Goal: Transaction & Acquisition: Book appointment/travel/reservation

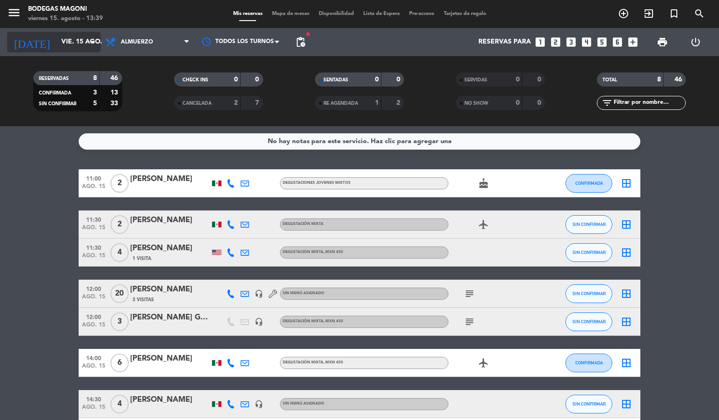
click at [92, 41] on icon "arrow_drop_down" at bounding box center [92, 42] width 11 height 11
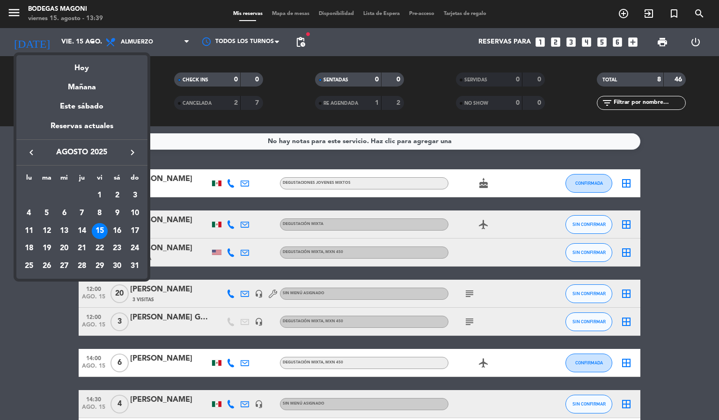
click at [116, 269] on div "30" at bounding box center [117, 266] width 16 height 16
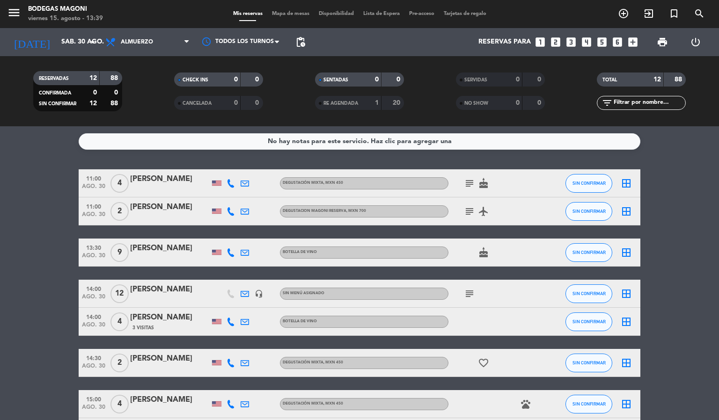
scroll to position [211, 0]
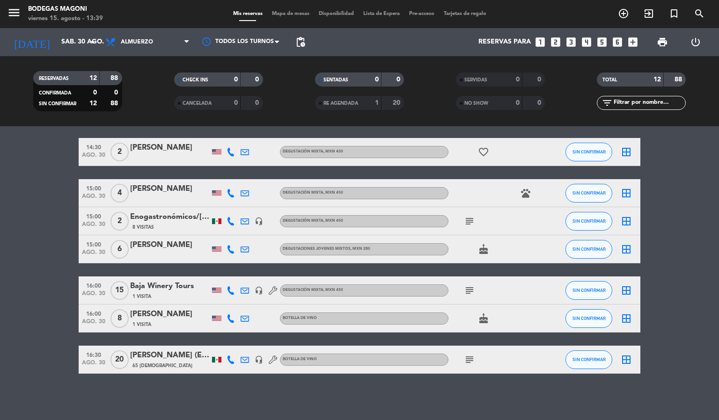
click at [470, 363] on icon "subject" at bounding box center [469, 359] width 11 height 11
click at [459, 391] on div "No hay notas para este servicio. Haz clic para agregar una 11:00 ago. 30 4 [PER…" at bounding box center [359, 273] width 719 height 294
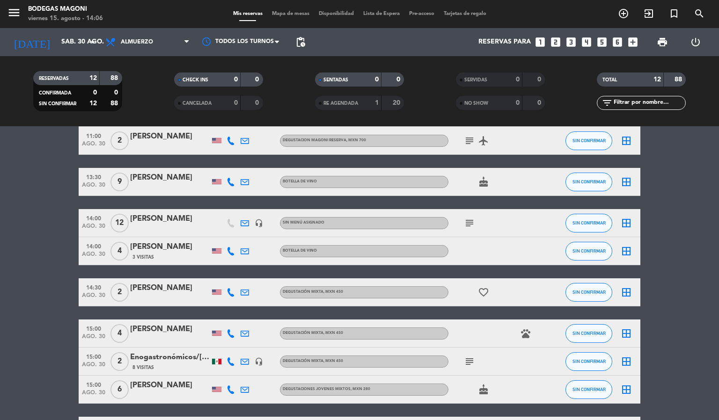
scroll to position [141, 0]
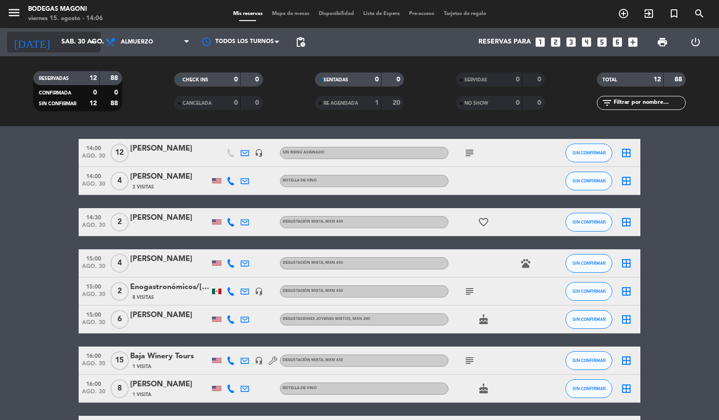
click at [73, 43] on input "sáb. 30 ago." at bounding box center [101, 42] width 89 height 17
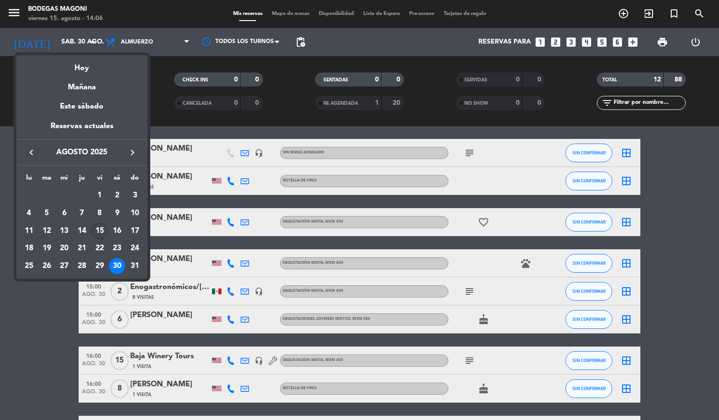
click at [97, 225] on div "15" at bounding box center [100, 231] width 16 height 16
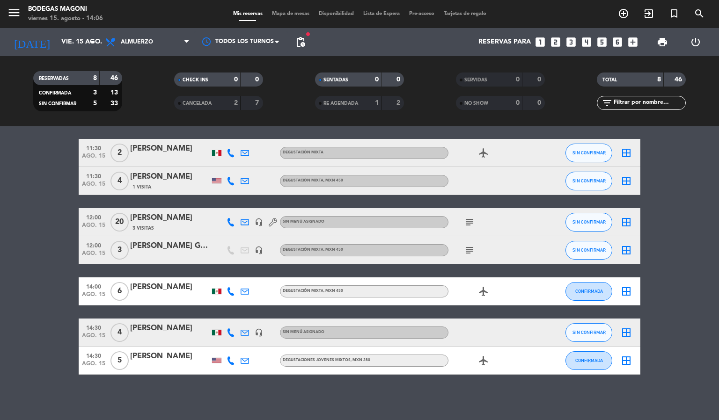
scroll to position [73, 0]
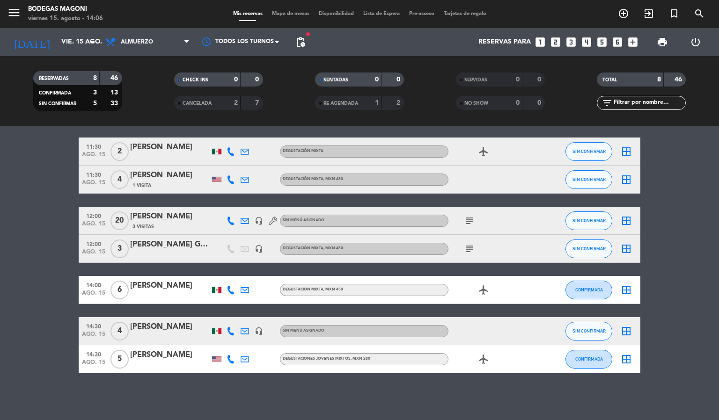
click at [180, 334] on div at bounding box center [170, 337] width 80 height 7
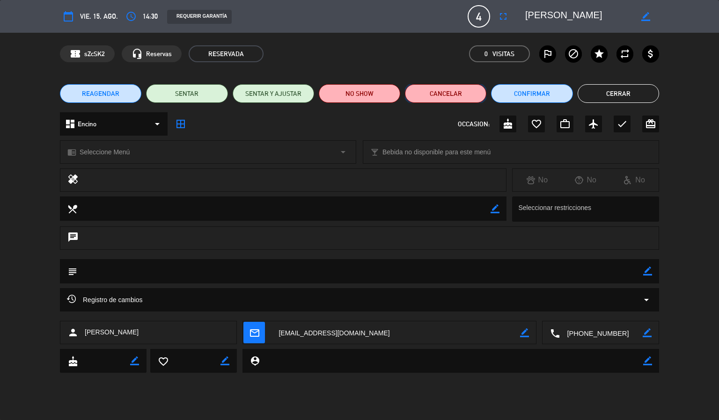
click at [447, 89] on button "Cancelar" at bounding box center [445, 93] width 81 height 19
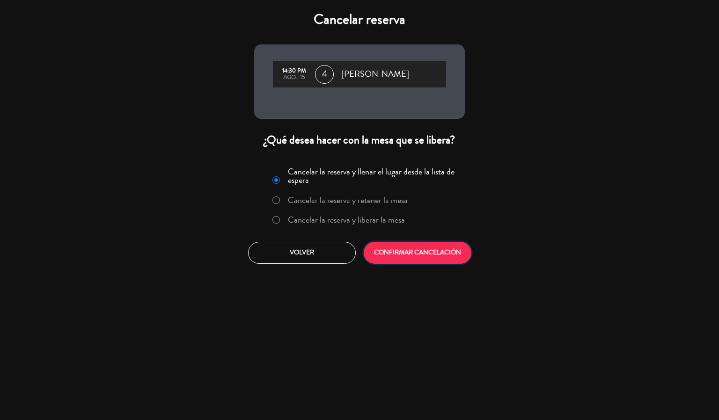
click at [437, 249] on button "CONFIRMAR CANCELACIÓN" at bounding box center [418, 253] width 108 height 22
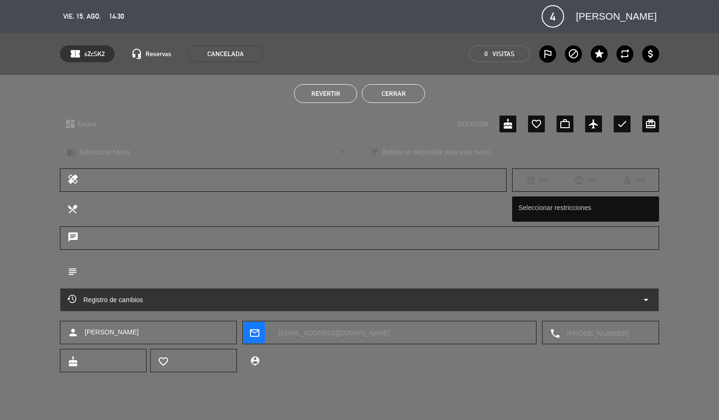
click at [399, 98] on button "Cerrar" at bounding box center [393, 93] width 63 height 19
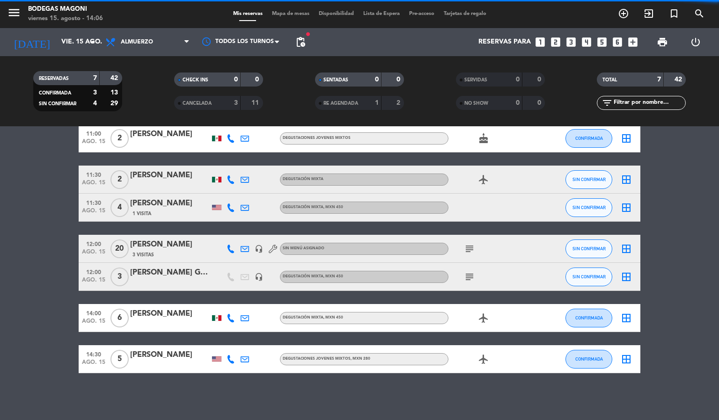
scroll to position [45, 0]
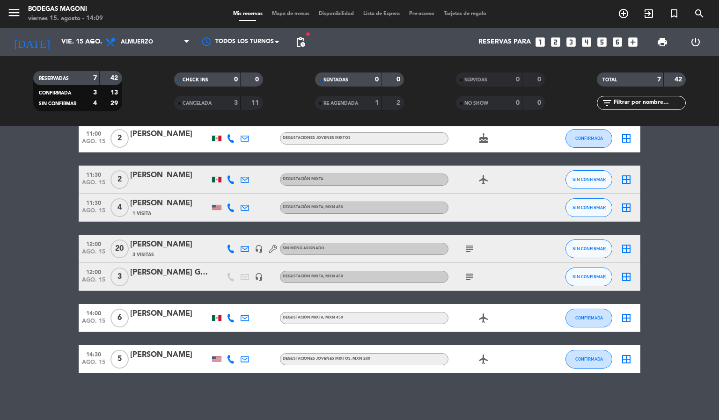
click at [66, 57] on div "RESERVADAS 7 42 CONFIRMADA 3 13 SIN CONFIRMAR 4 29 CHECK INS 0 0 CANCELADA 3 11…" at bounding box center [359, 91] width 719 height 70
click at [72, 44] on input "vie. 15 ago." at bounding box center [101, 42] width 89 height 17
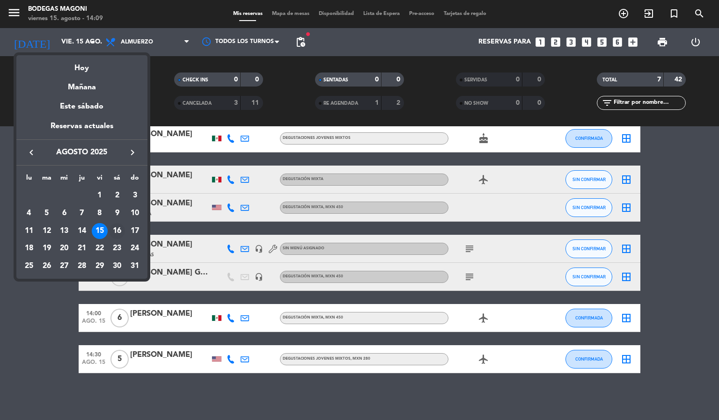
click at [115, 226] on div "16" at bounding box center [117, 231] width 16 height 16
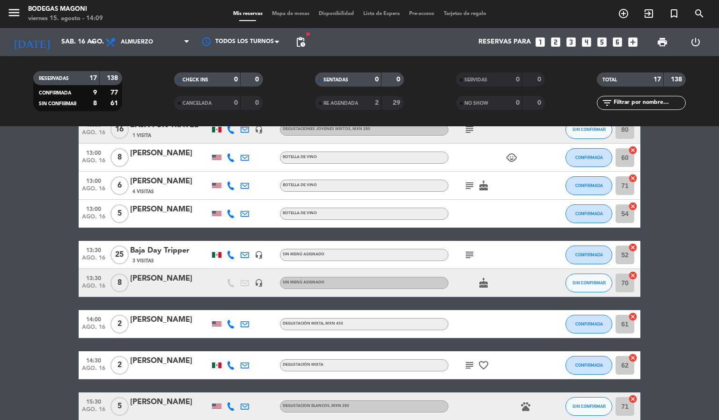
scroll to position [284, 0]
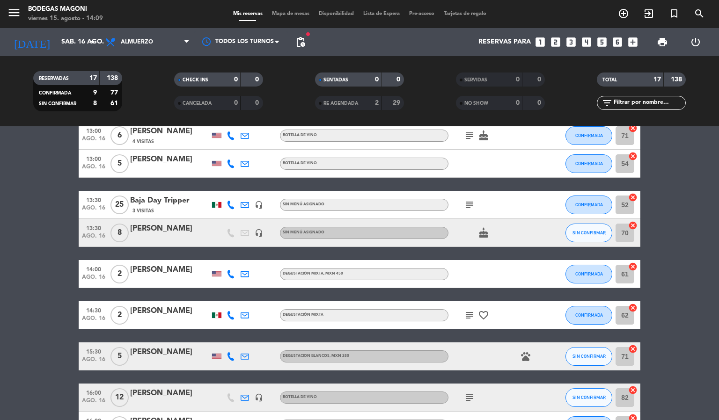
click at [178, 204] on div "Baja Day Tripper" at bounding box center [170, 201] width 80 height 12
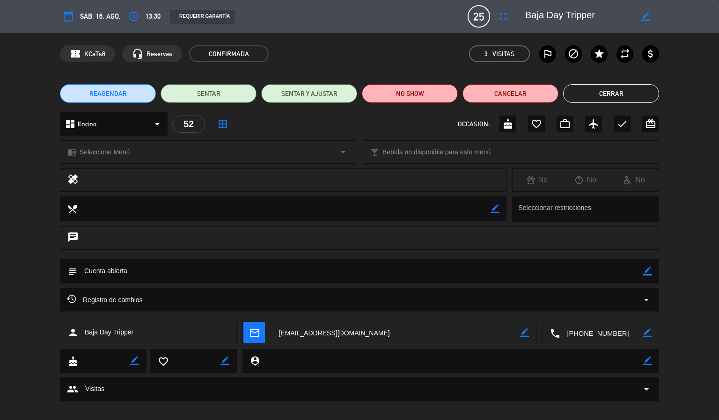
click at [637, 90] on button "Cerrar" at bounding box center [611, 93] width 96 height 19
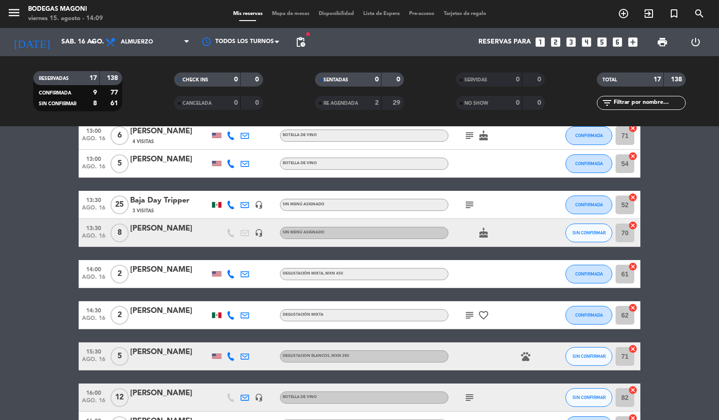
click at [470, 204] on icon "subject" at bounding box center [469, 204] width 11 height 11
click at [709, 214] on bookings-row "11:00 ago. 16 4 [PERSON_NAME] DEGUSTACIONES JOVENES MIXTOS airplanemode_active …" at bounding box center [359, 177] width 719 height 582
click at [189, 210] on div "3 Visitas" at bounding box center [170, 211] width 80 height 8
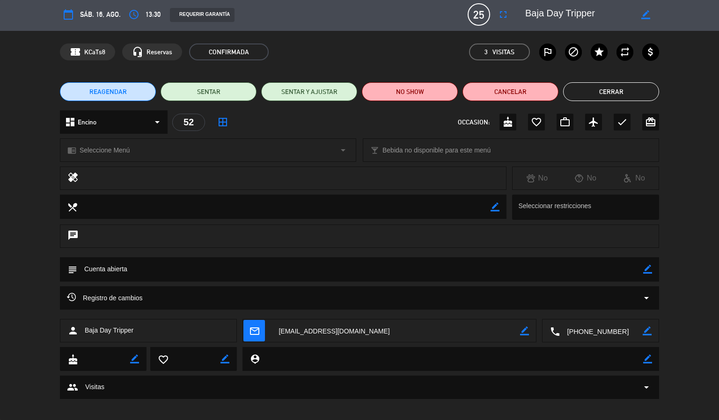
scroll to position [0, 0]
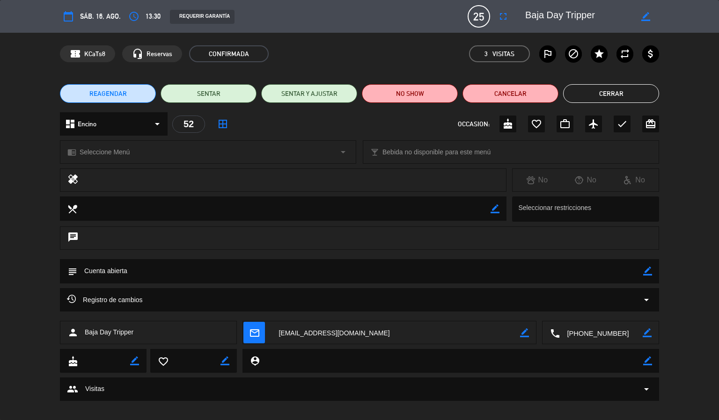
click at [623, 97] on button "Cerrar" at bounding box center [611, 93] width 96 height 19
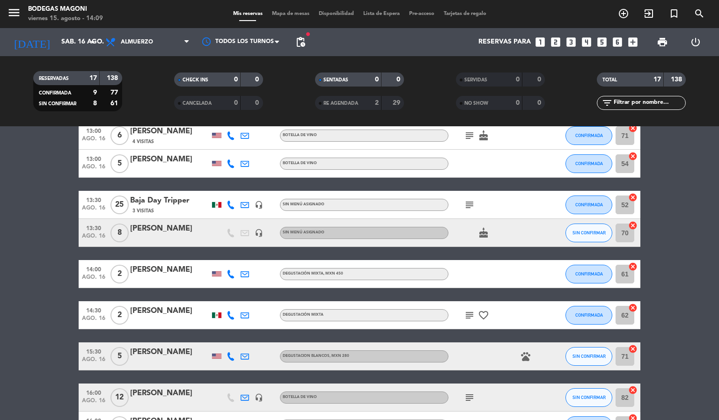
click at [192, 208] on div "3 Visitas" at bounding box center [170, 211] width 80 height 8
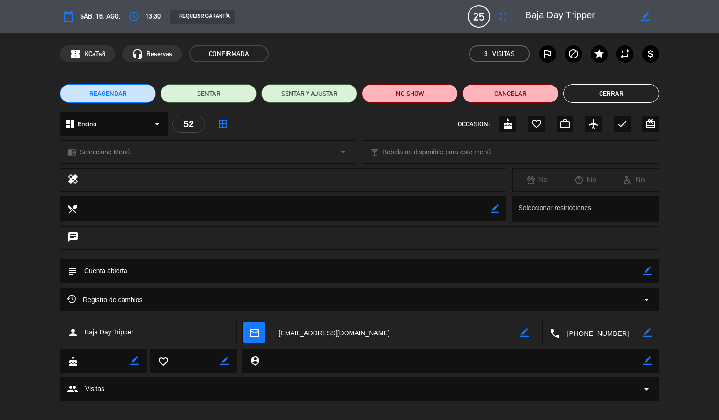
click at [604, 95] on button "Cerrar" at bounding box center [611, 93] width 96 height 19
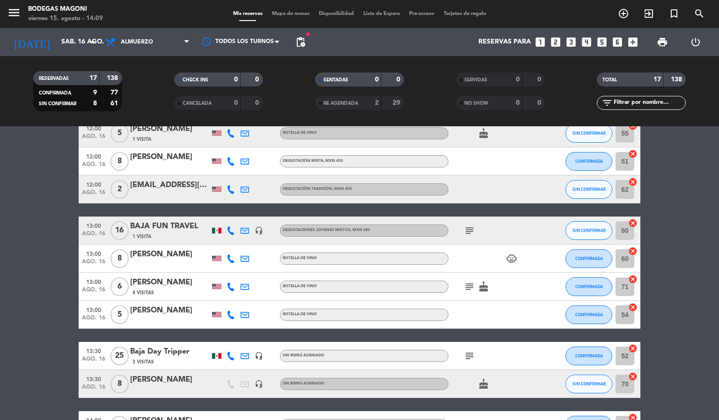
scroll to position [213, 0]
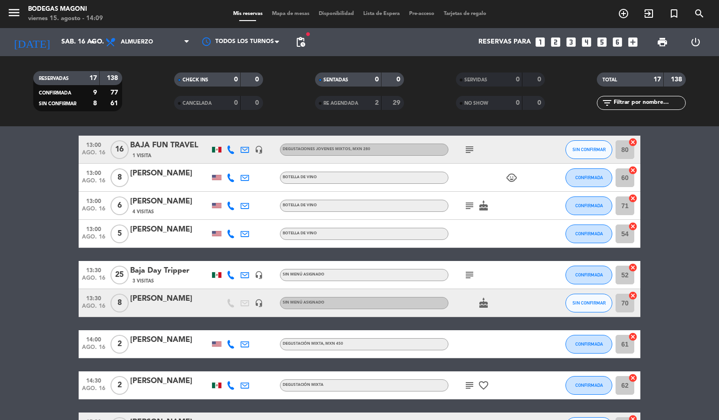
click at [168, 278] on div "3 Visitas" at bounding box center [170, 281] width 80 height 8
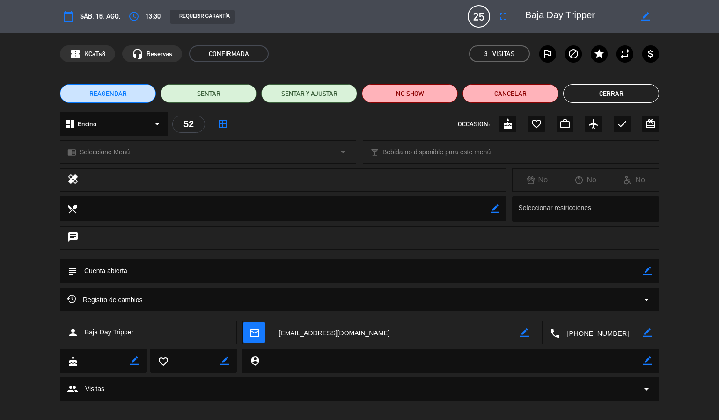
click at [635, 90] on button "Cerrar" at bounding box center [611, 93] width 96 height 19
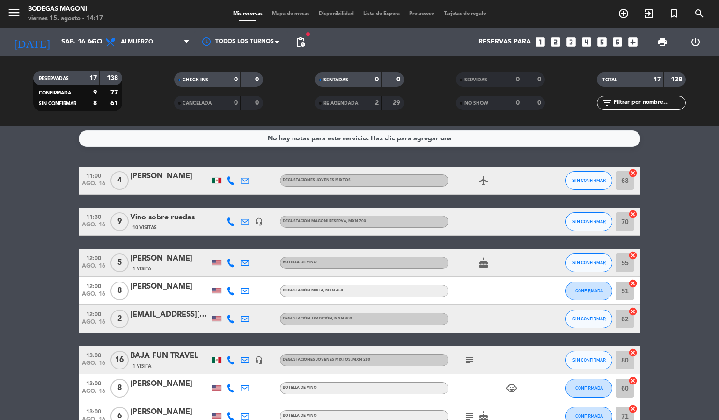
scroll to position [143, 0]
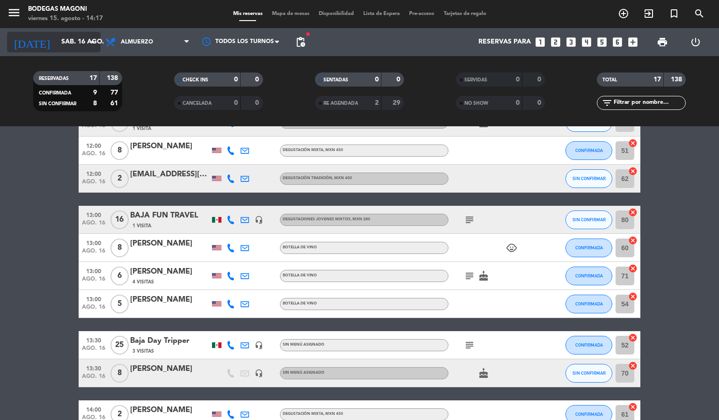
click at [79, 31] on div "[DATE] sáb. 16 ago. arrow_drop_down" at bounding box center [54, 42] width 94 height 28
click at [75, 34] on input "sáb. 16 ago." at bounding box center [101, 42] width 89 height 17
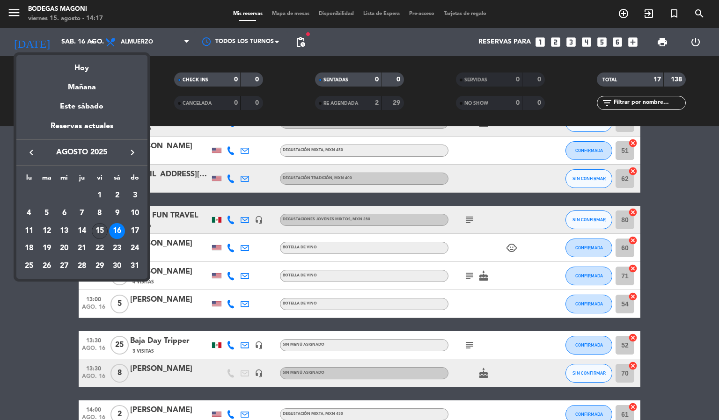
click at [96, 228] on div "15" at bounding box center [100, 231] width 16 height 16
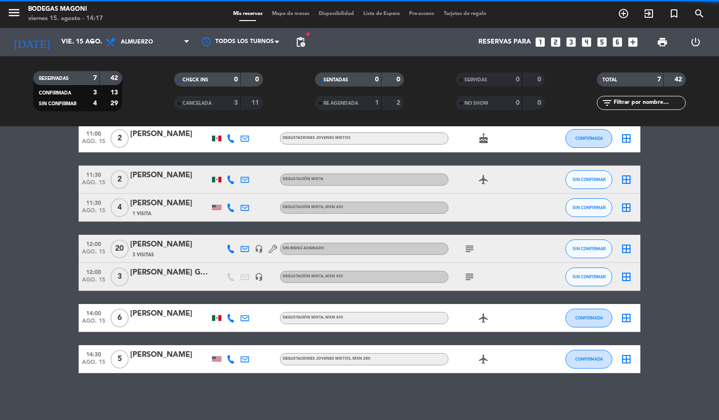
scroll to position [45, 0]
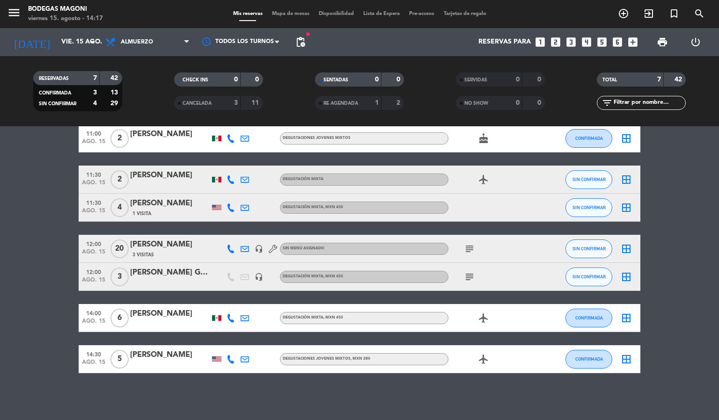
click at [177, 316] on div "[PERSON_NAME]" at bounding box center [170, 314] width 80 height 12
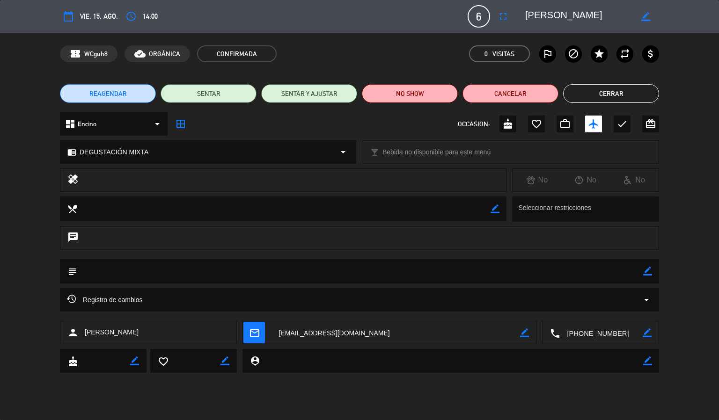
click at [604, 96] on button "Cerrar" at bounding box center [611, 93] width 96 height 19
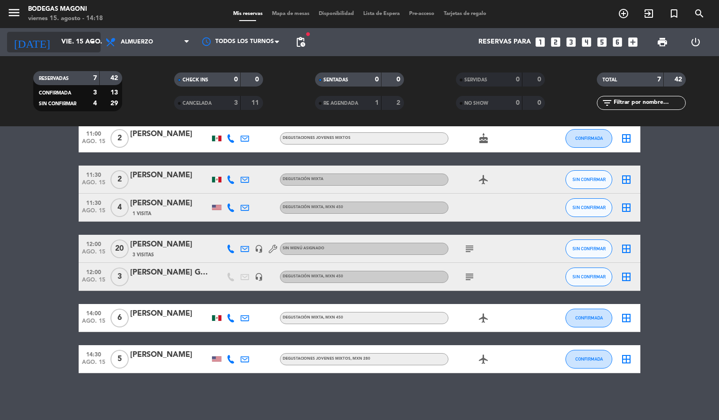
click at [63, 44] on input "vie. 15 ago." at bounding box center [101, 42] width 89 height 17
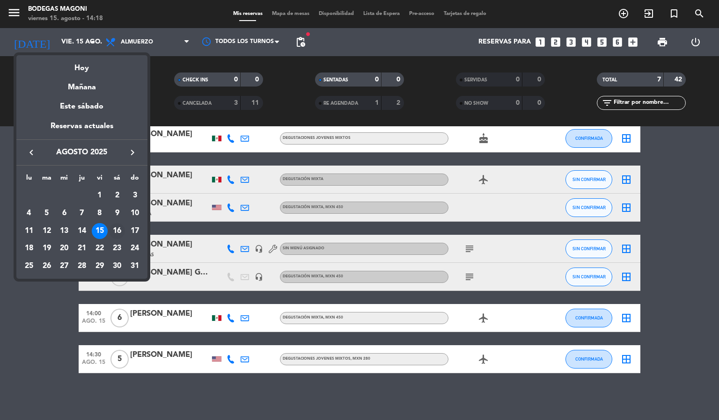
click at [117, 229] on div "16" at bounding box center [117, 231] width 16 height 16
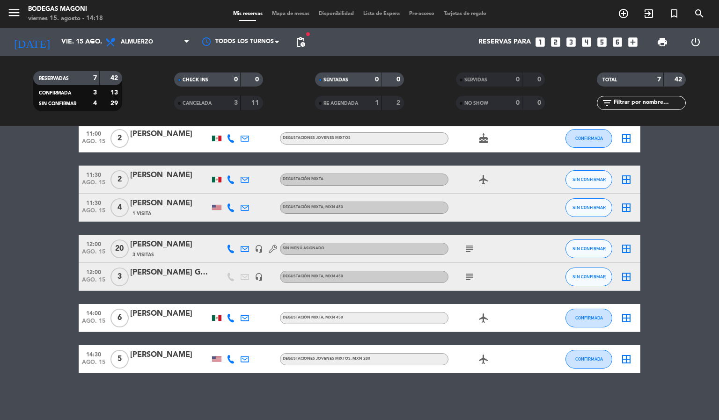
type input "sáb. 16 ago."
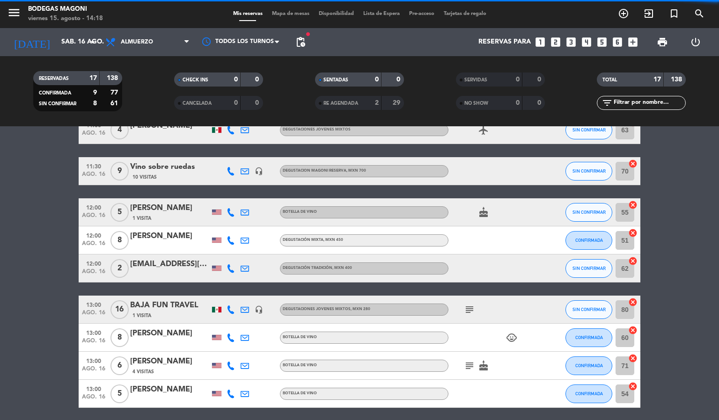
scroll to position [0, 0]
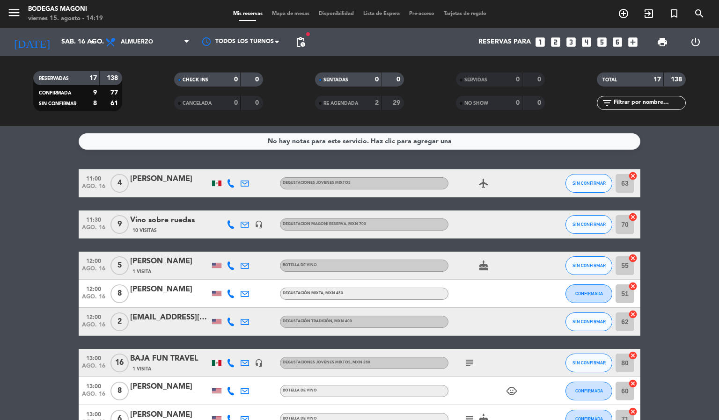
click at [291, 13] on span "Mapa de mesas" at bounding box center [290, 13] width 47 height 5
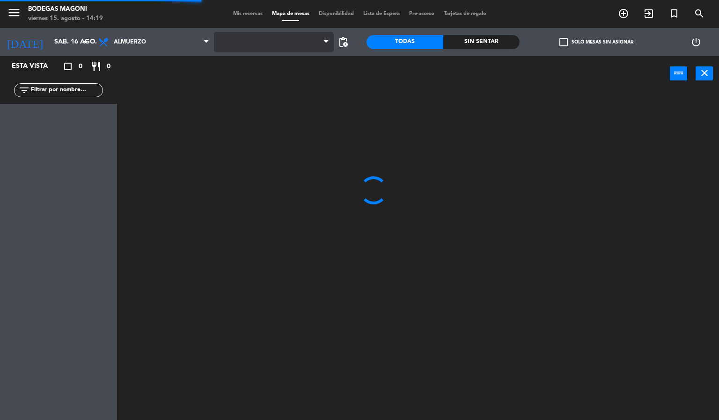
click at [293, 48] on span at bounding box center [274, 42] width 120 height 21
click at [291, 48] on span "Barra" at bounding box center [274, 42] width 120 height 21
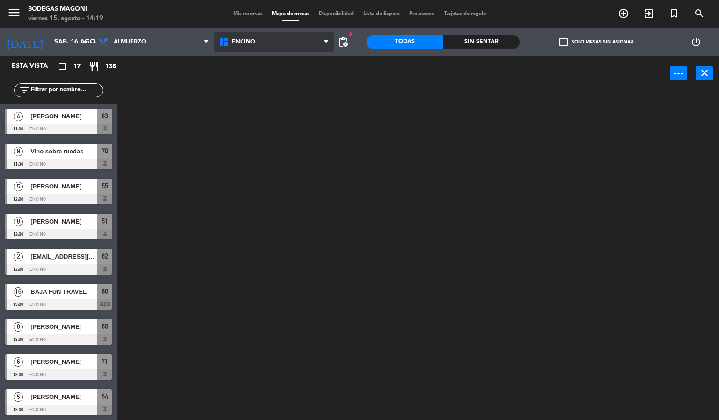
click at [282, 80] on ng-component "menu Bodegas Magoni viernes 15. agosto - 14:19 Mis reservas Mapa de mesas Dispo…" at bounding box center [359, 210] width 719 height 421
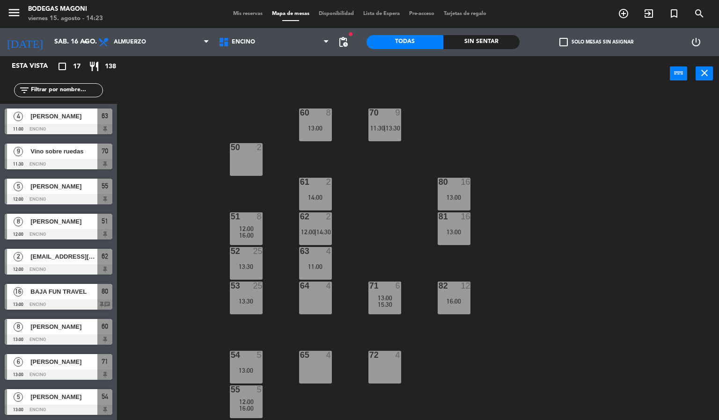
click at [110, 265] on div at bounding box center [59, 269] width 108 height 10
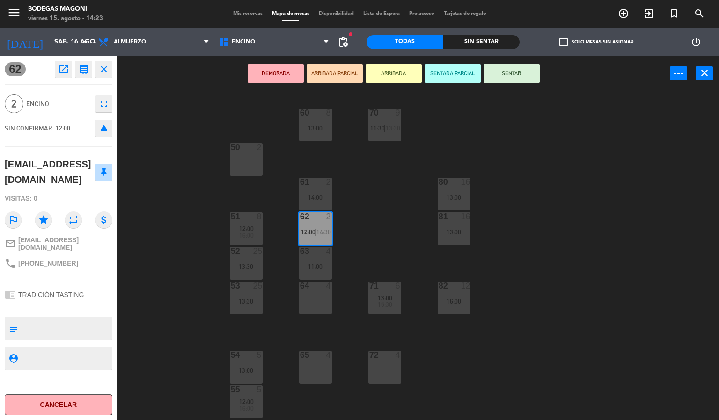
click at [143, 259] on div "60 8 13:00 70 9 11:30 | 13:30 50 2 61 2 14:00 80 16 13:00 51 8 12:00 16:00 62 2…" at bounding box center [421, 256] width 595 height 329
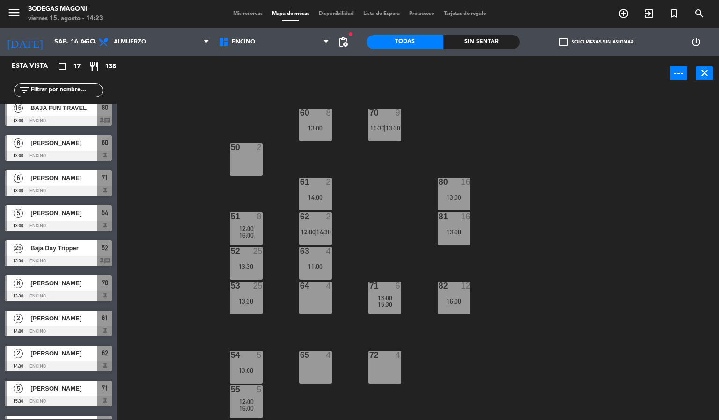
scroll to position [281, 0]
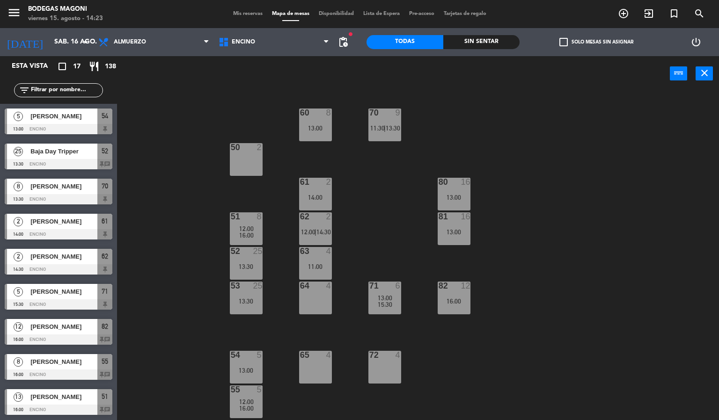
click at [242, 264] on div "13:30" at bounding box center [246, 267] width 33 height 7
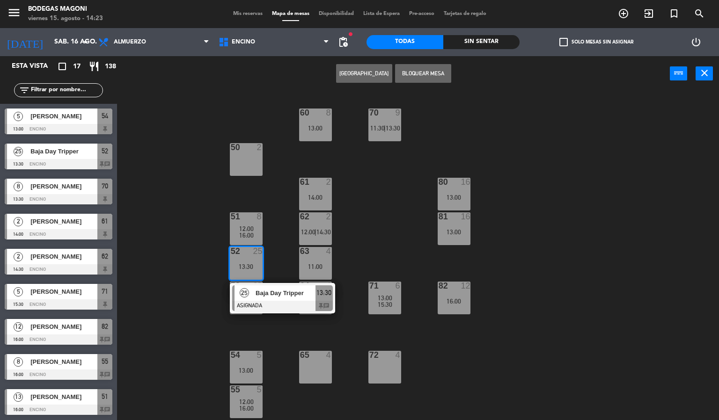
click at [203, 314] on div "60 8 13:00 70 9 11:30 | 13:30 50 2 61 2 14:00 80 16 13:00 51 8 12:00 16:00 62 2…" at bounding box center [421, 256] width 595 height 329
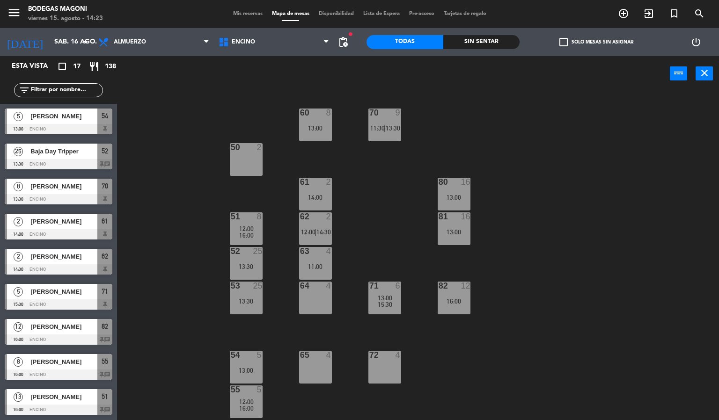
click at [230, 301] on div "13:30" at bounding box center [246, 301] width 33 height 7
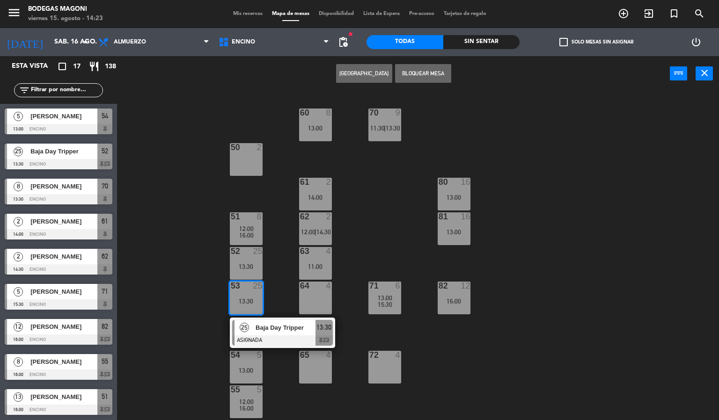
click at [240, 270] on div "52 25 13:30" at bounding box center [246, 263] width 33 height 33
click at [373, 77] on button "[GEOGRAPHIC_DATA]" at bounding box center [364, 73] width 56 height 19
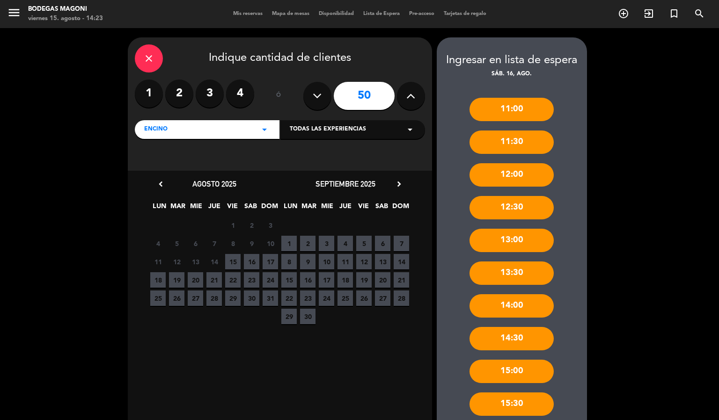
click at [150, 53] on icon "close" at bounding box center [148, 58] width 11 height 11
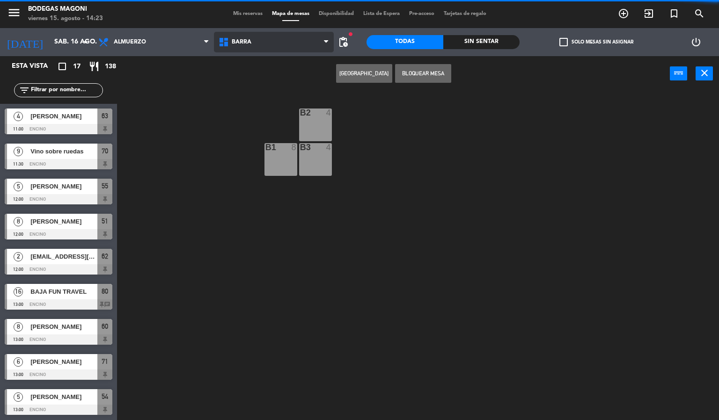
click at [249, 44] on span "Barra" at bounding box center [242, 42] width 20 height 7
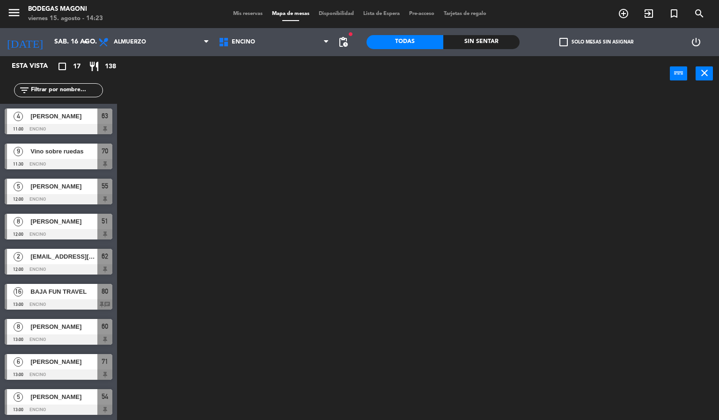
click at [260, 82] on ng-component "menu Bodegas Magoni viernes 15. agosto - 14:23 Mis reservas Mapa de mesas Dispo…" at bounding box center [359, 210] width 719 height 421
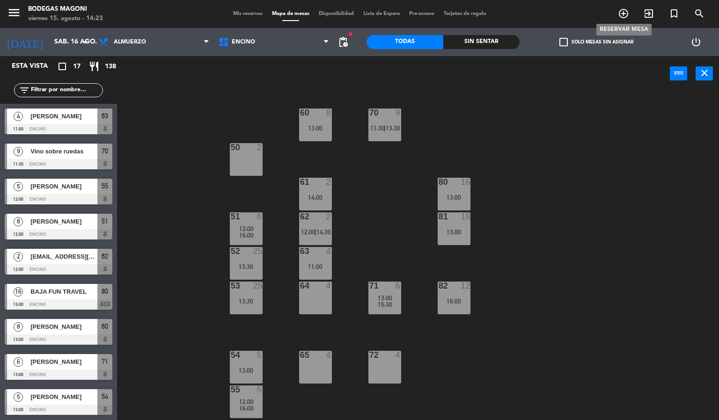
click at [625, 13] on icon "add_circle_outline" at bounding box center [623, 13] width 11 height 11
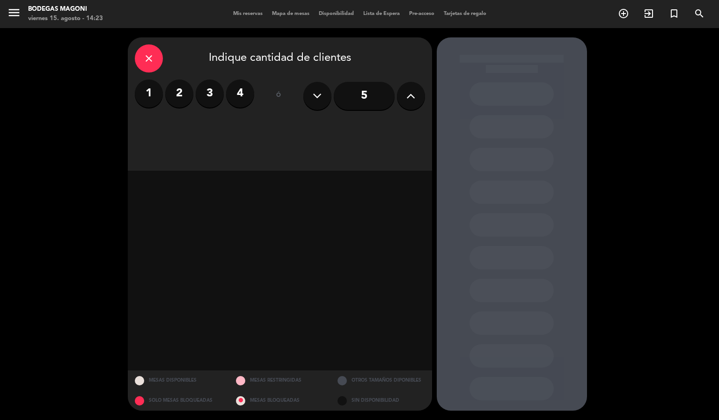
click at [404, 92] on button at bounding box center [411, 96] width 28 height 28
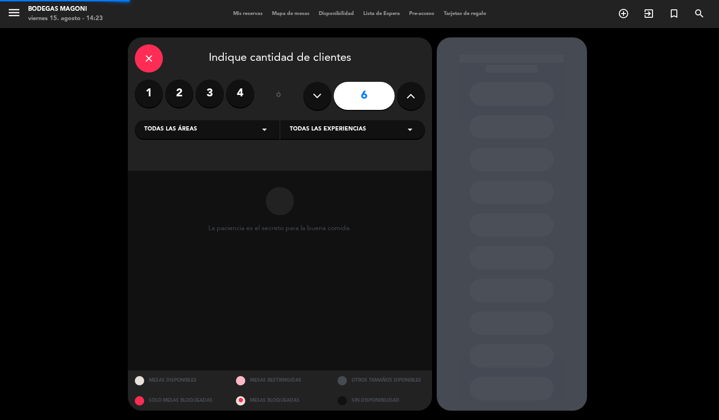
click at [404, 91] on button at bounding box center [411, 96] width 28 height 28
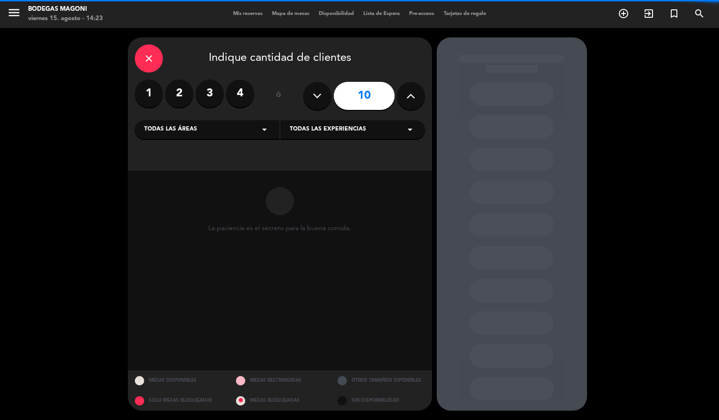
click at [404, 91] on button at bounding box center [411, 96] width 28 height 28
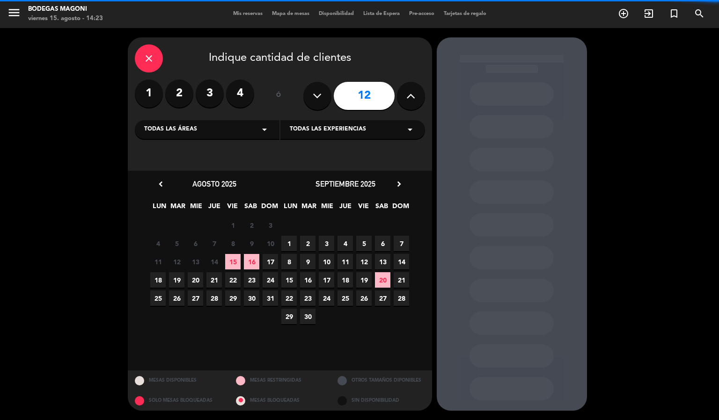
click at [404, 91] on button at bounding box center [411, 96] width 28 height 28
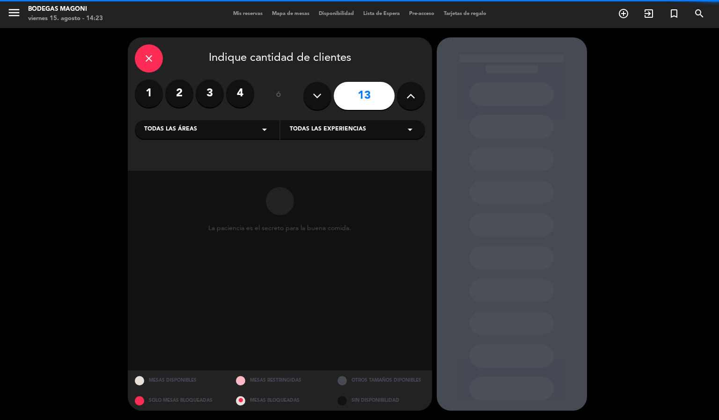
click at [404, 91] on button at bounding box center [411, 96] width 28 height 28
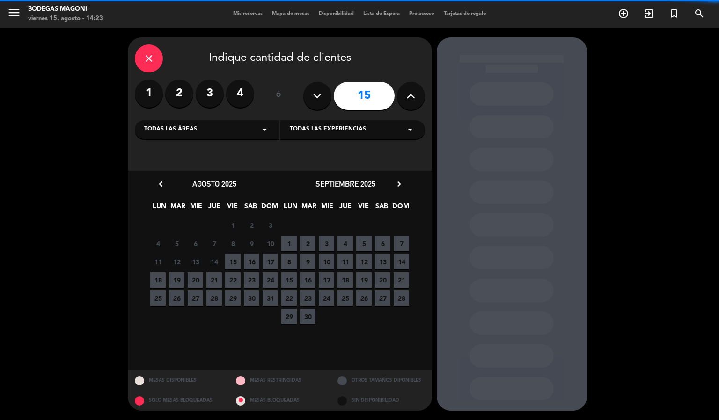
click at [404, 91] on button at bounding box center [411, 96] width 28 height 28
type input "16"
click at [385, 132] on div "Todas las experiencias arrow_drop_down" at bounding box center [352, 129] width 145 height 19
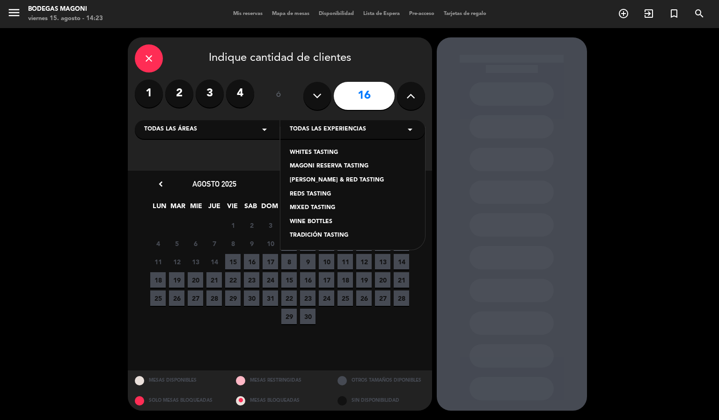
click at [318, 221] on div "WINE BOTTLES" at bounding box center [353, 222] width 126 height 9
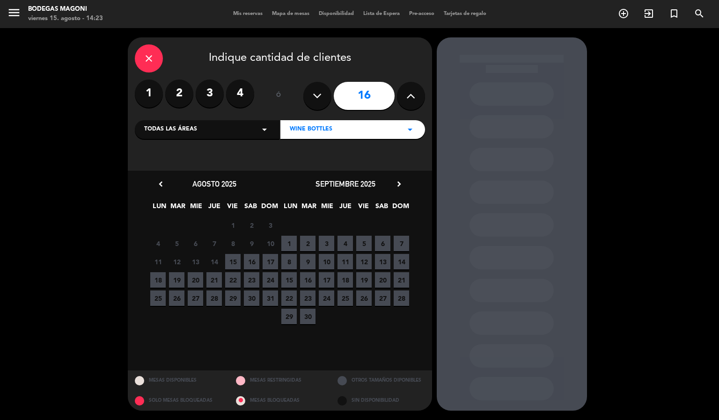
click at [246, 262] on span "16" at bounding box center [251, 261] width 15 height 15
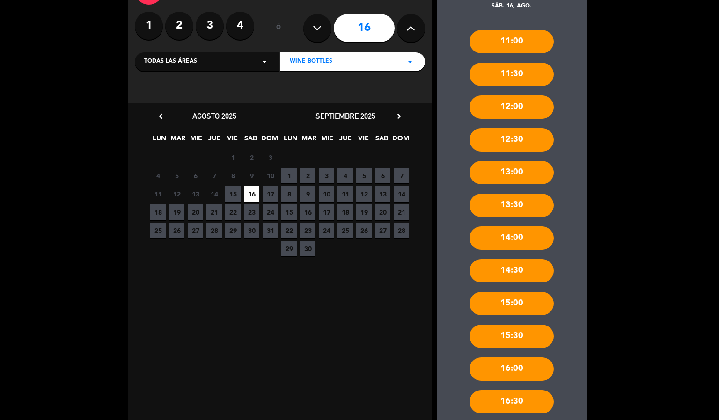
scroll to position [152, 0]
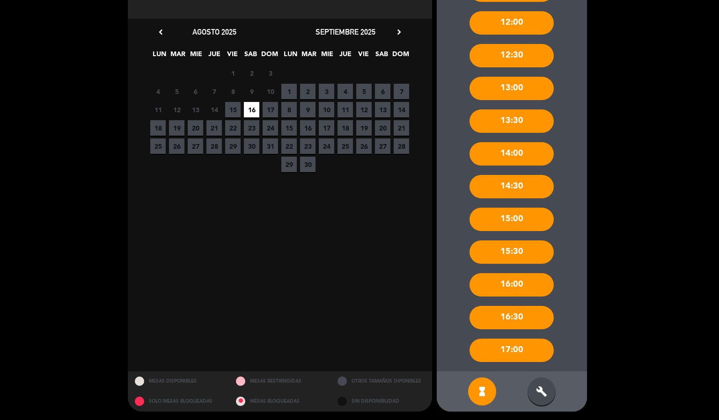
click at [536, 383] on div "build" at bounding box center [542, 392] width 28 height 28
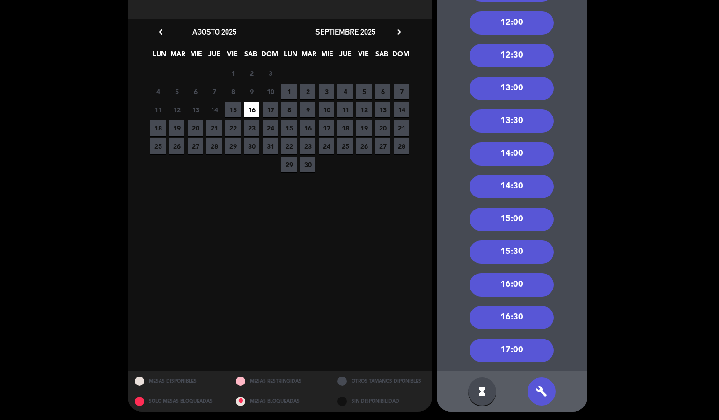
drag, startPoint x: 524, startPoint y: 284, endPoint x: 408, endPoint y: 220, distance: 133.0
click at [524, 284] on div "16:00" at bounding box center [512, 284] width 84 height 23
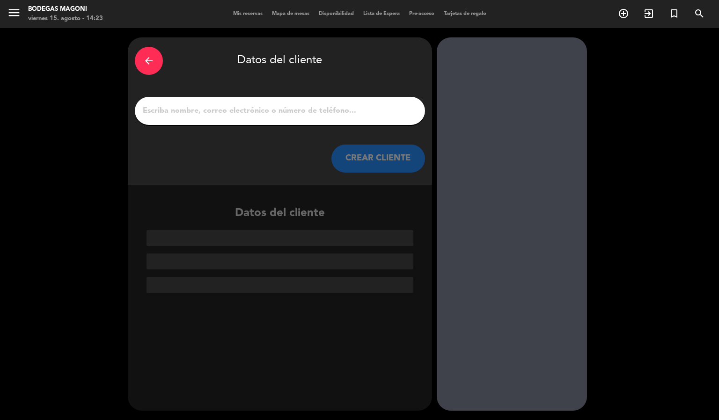
scroll to position [0, 0]
click at [268, 109] on input "1" at bounding box center [280, 110] width 276 height 13
click at [267, 105] on input "1" at bounding box center [280, 110] width 276 height 13
click at [184, 236] on div at bounding box center [280, 238] width 267 height 16
click at [176, 106] on input "1" at bounding box center [280, 110] width 276 height 13
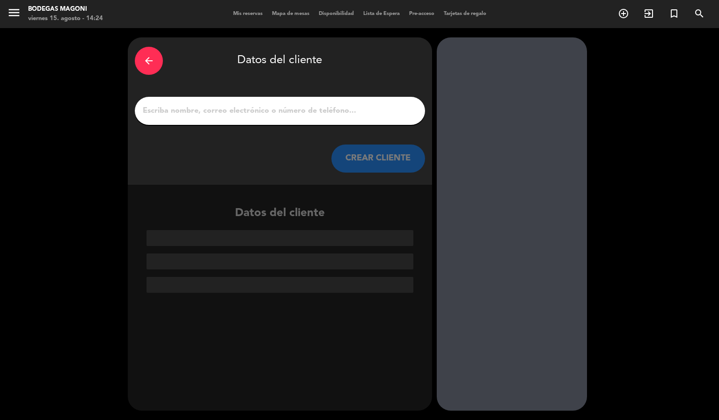
click at [164, 110] on input "1" at bounding box center [280, 110] width 276 height 13
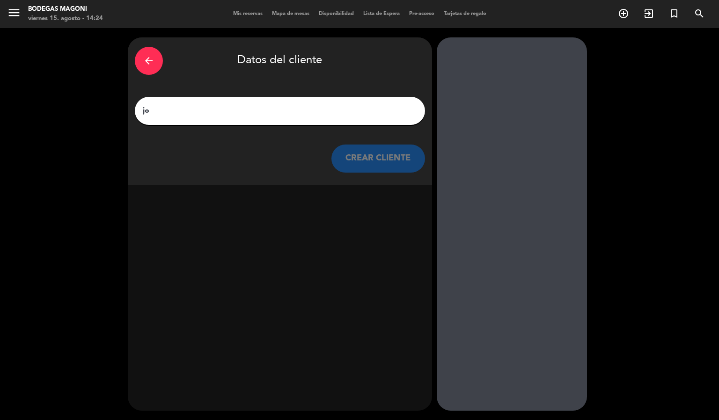
type input "j"
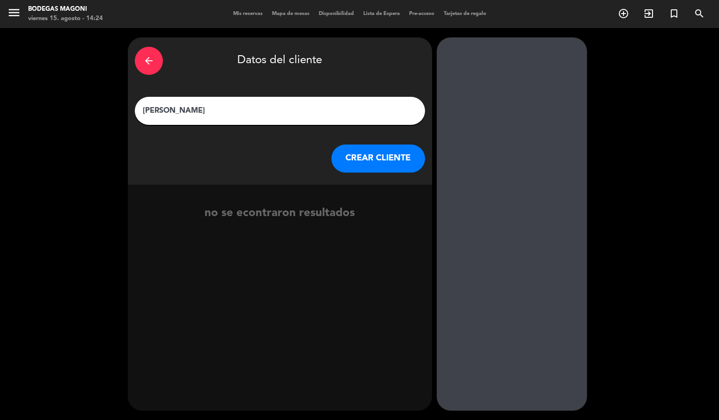
type input "[PERSON_NAME]"
click at [356, 166] on button "CREAR CLIENTE" at bounding box center [378, 159] width 94 height 28
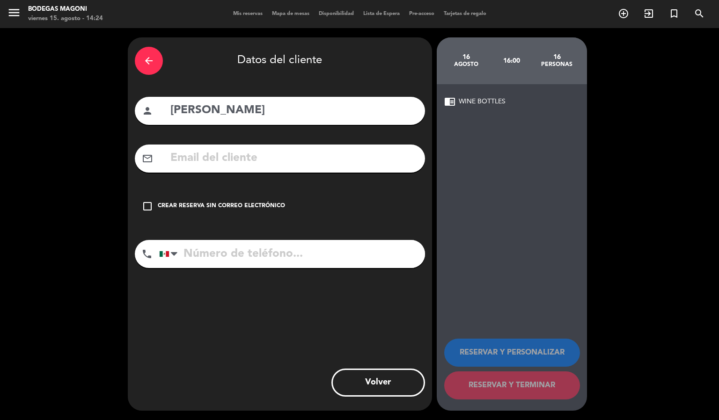
click at [152, 213] on div "check_box_outline_blank Crear reserva sin correo electrónico" at bounding box center [280, 206] width 290 height 28
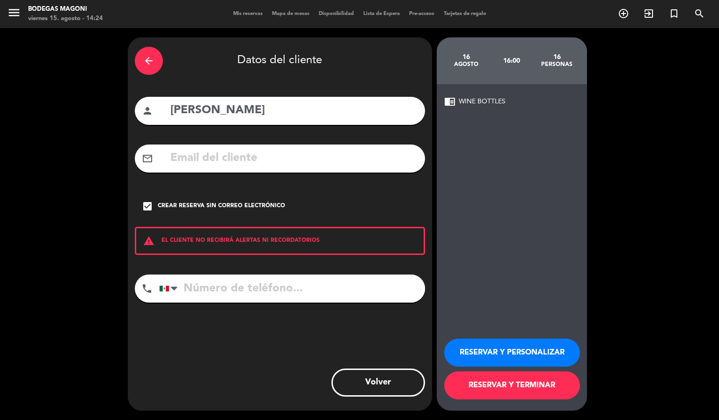
click at [238, 280] on input "tel" at bounding box center [292, 289] width 266 height 28
click at [152, 58] on icon "arrow_back" at bounding box center [148, 60] width 11 height 11
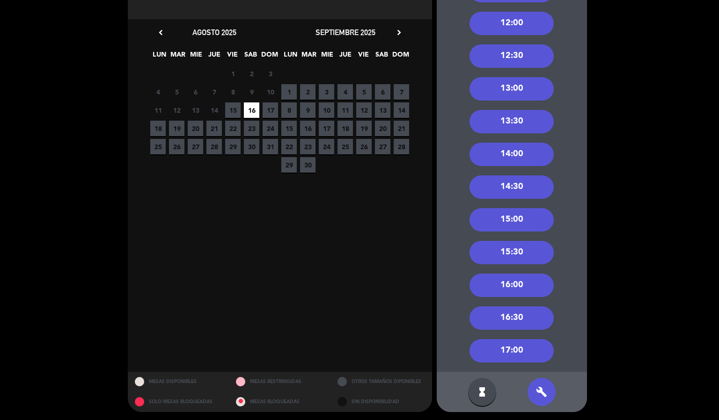
scroll to position [152, 0]
drag, startPoint x: 507, startPoint y: 321, endPoint x: 492, endPoint y: 315, distance: 16.4
click at [507, 320] on div "16:30" at bounding box center [512, 317] width 84 height 23
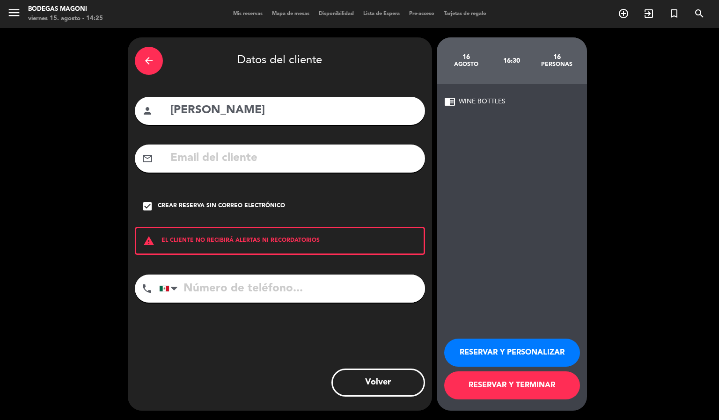
scroll to position [0, 0]
click at [206, 290] on input "tel" at bounding box center [292, 289] width 266 height 28
click at [366, 312] on div "arrow_back Datos del cliente person [PERSON_NAME] mail_outline check_box Crear …" at bounding box center [280, 224] width 304 height 374
click at [218, 297] on input "tel" at bounding box center [292, 289] width 266 height 28
click at [271, 279] on input "tel" at bounding box center [292, 289] width 266 height 28
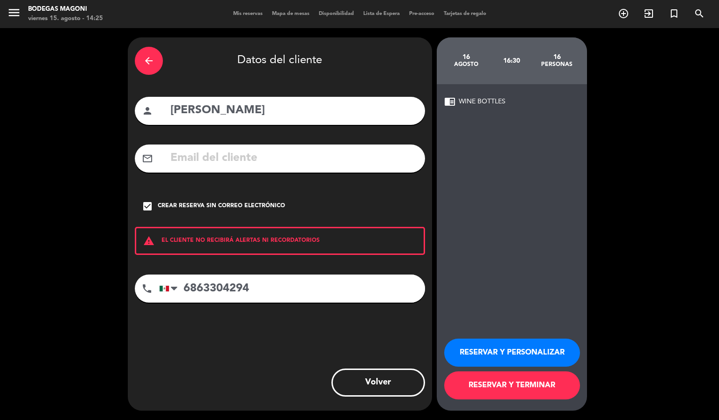
type input "6863304294"
click at [534, 357] on button "RESERVAR Y PERSONALIZAR" at bounding box center [512, 353] width 136 height 28
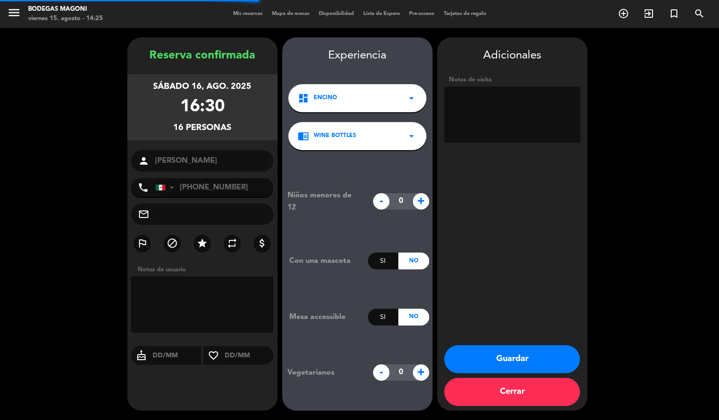
click at [536, 128] on textarea at bounding box center [512, 115] width 136 height 56
type textarea "CUENTA ABIERTA"
click at [505, 363] on button "Guardar" at bounding box center [512, 359] width 136 height 28
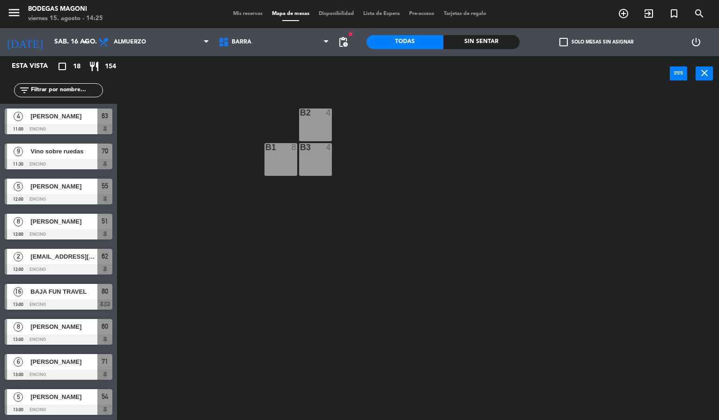
click at [255, 52] on div "Barra Encino Firepit Olivos Pergola Barra Barra Encino Firepit Olivos Pergola" at bounding box center [274, 42] width 120 height 28
click at [255, 42] on span "Barra" at bounding box center [274, 42] width 120 height 21
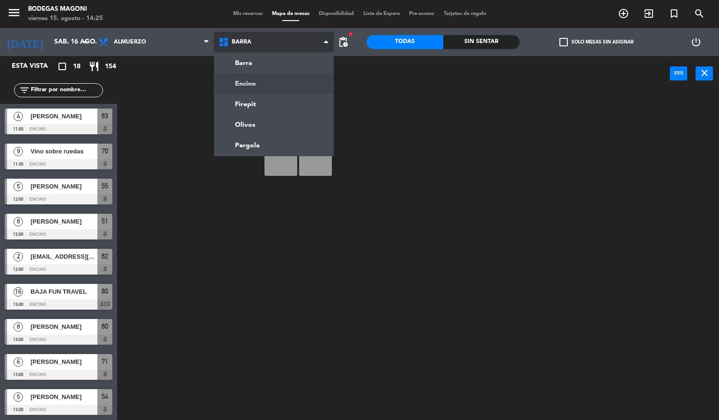
click at [249, 83] on ng-component "menu Bodegas Magoni viernes 15. agosto - 14:25 Mis reservas Mapa de mesas Dispo…" at bounding box center [359, 210] width 719 height 421
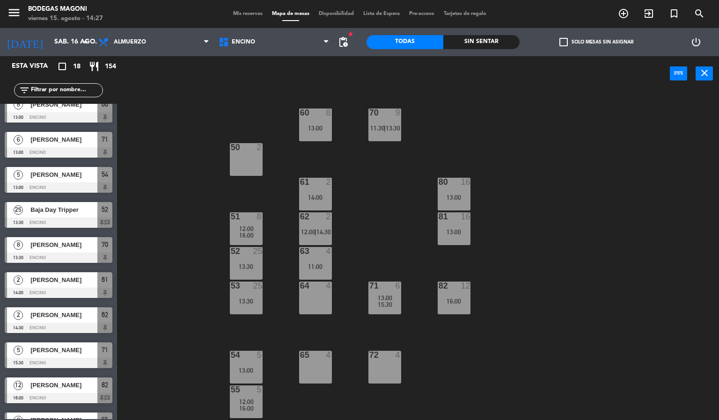
scroll to position [316, 0]
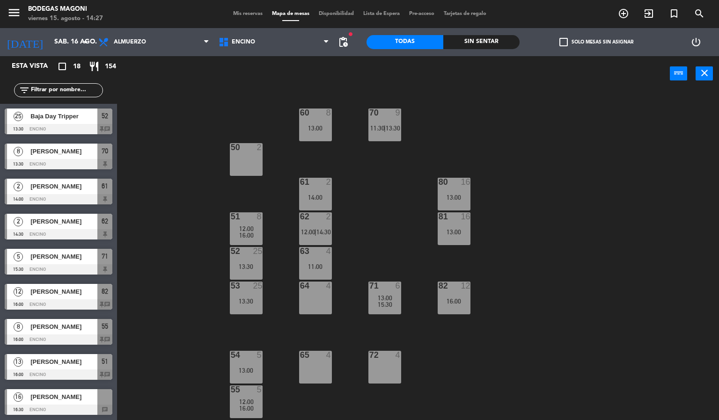
click at [36, 402] on span "[PERSON_NAME]" at bounding box center [63, 397] width 67 height 10
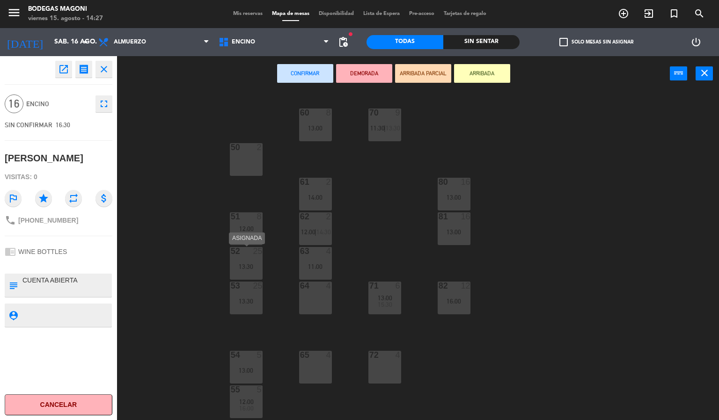
click at [244, 273] on div "52 25 13:30" at bounding box center [246, 263] width 33 height 33
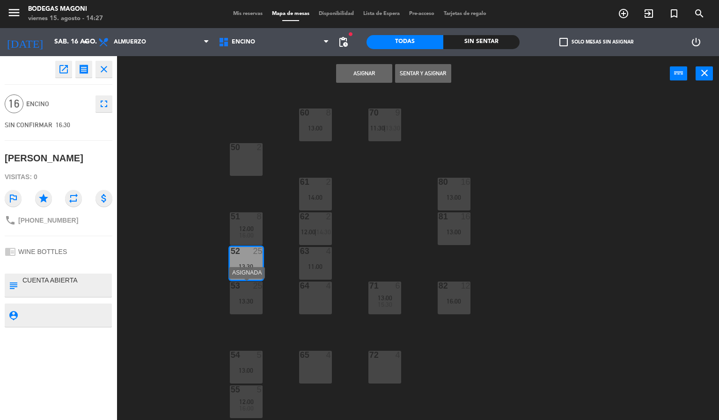
click at [244, 310] on div "53 25 13:30" at bounding box center [246, 298] width 33 height 33
drag, startPoint x: 414, startPoint y: 73, endPoint x: 206, endPoint y: 136, distance: 217.2
click at [414, 73] on button "Unir y asignar" at bounding box center [423, 73] width 56 height 19
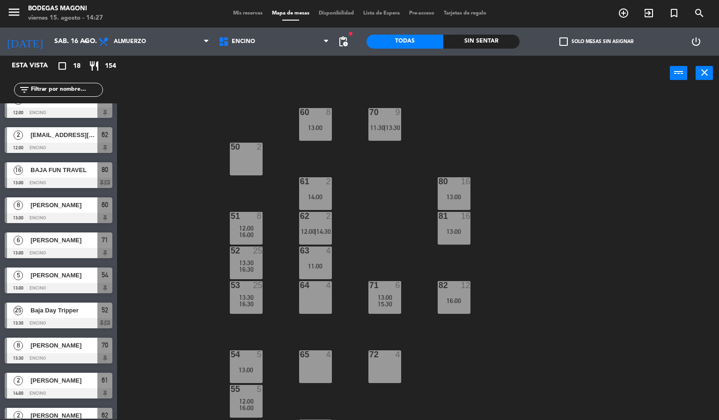
scroll to position [0, 0]
